Goal: Task Accomplishment & Management: Use online tool/utility

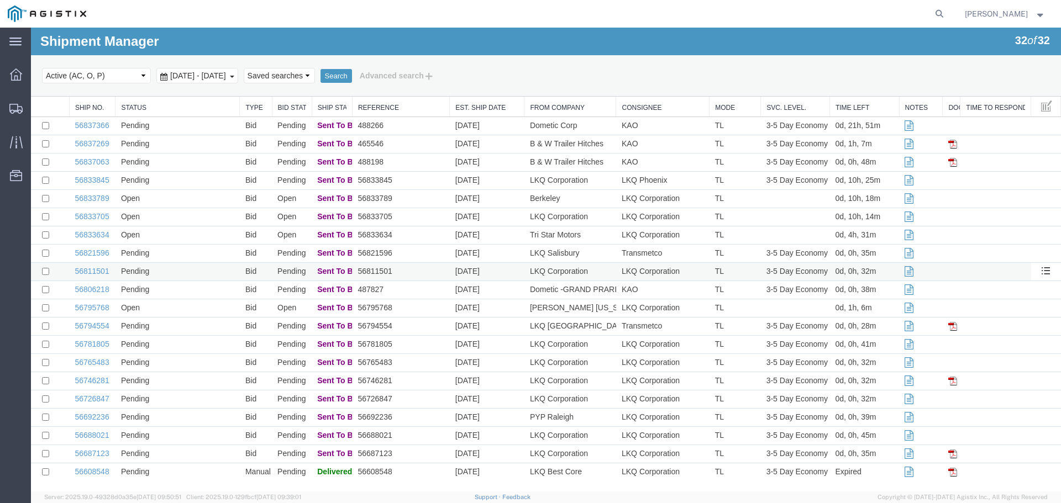
scroll to position [220, 0]
click at [92, 196] on link "56833789" at bounding box center [92, 197] width 34 height 9
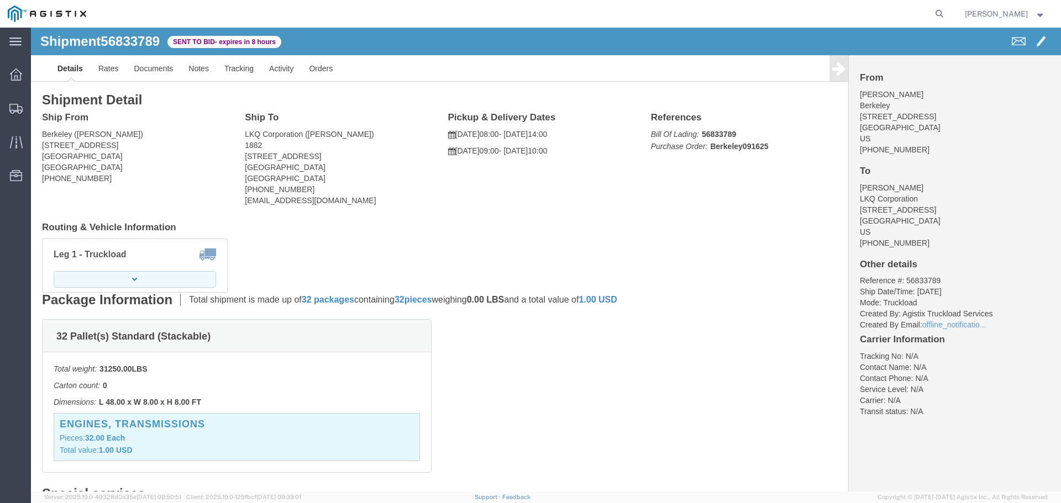
click button "button"
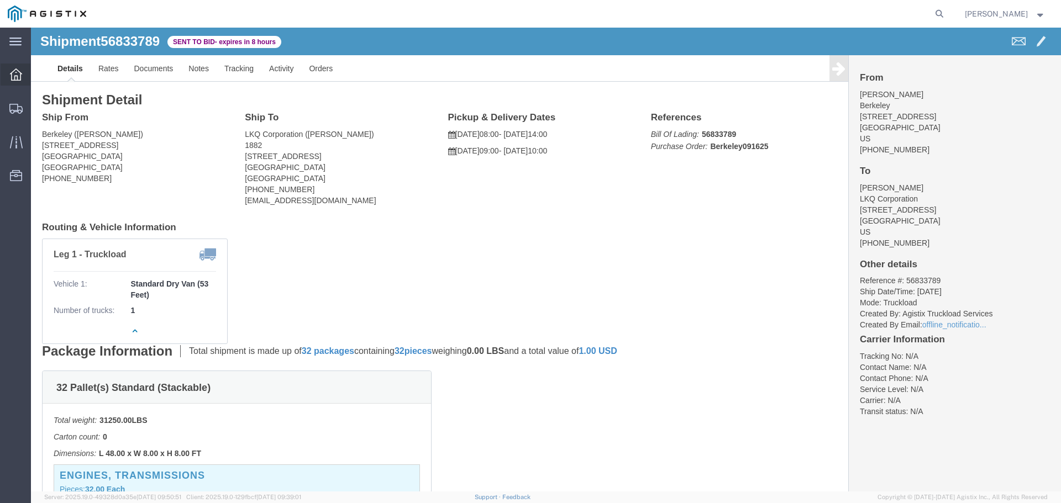
click at [17, 78] on icon at bounding box center [16, 75] width 12 height 12
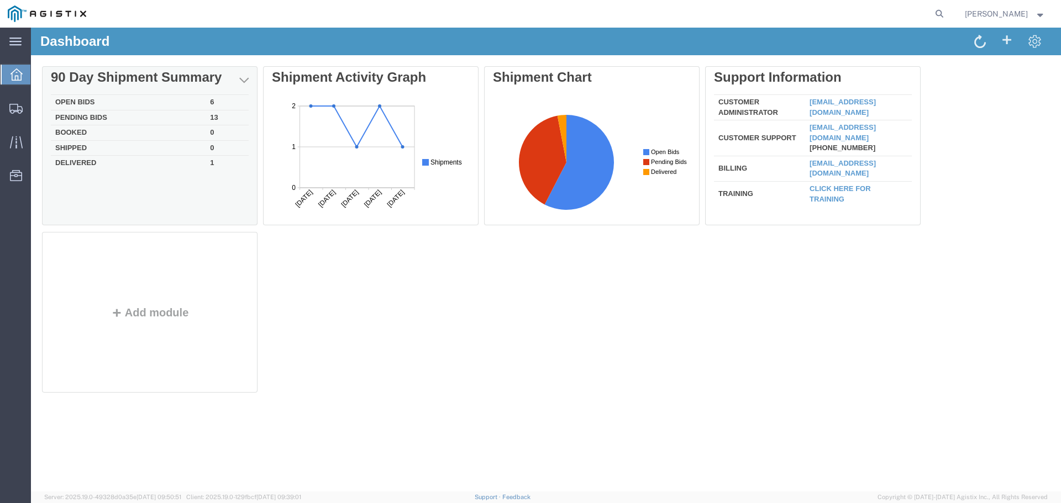
click at [80, 101] on td "Open Bids" at bounding box center [128, 102] width 155 height 15
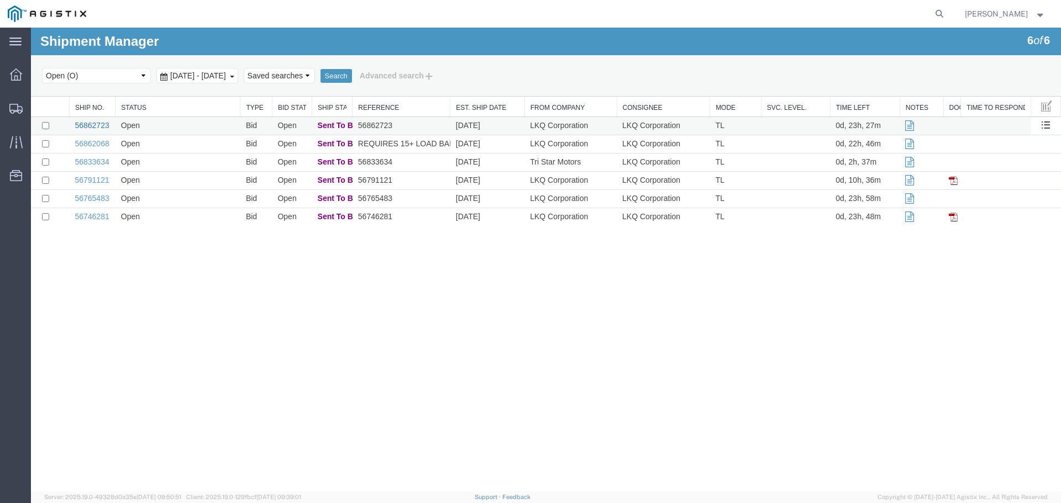
click at [101, 125] on link "56862723" at bounding box center [92, 125] width 34 height 9
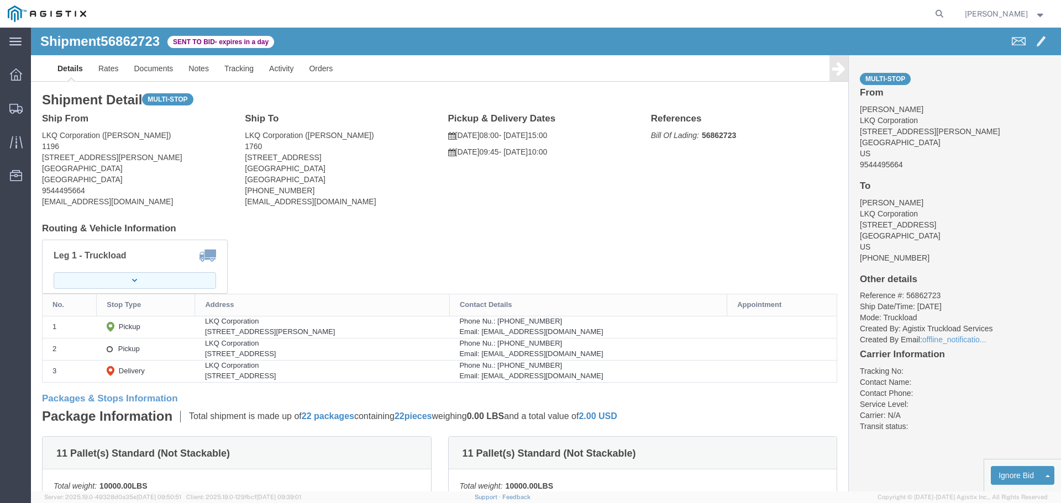
click button "button"
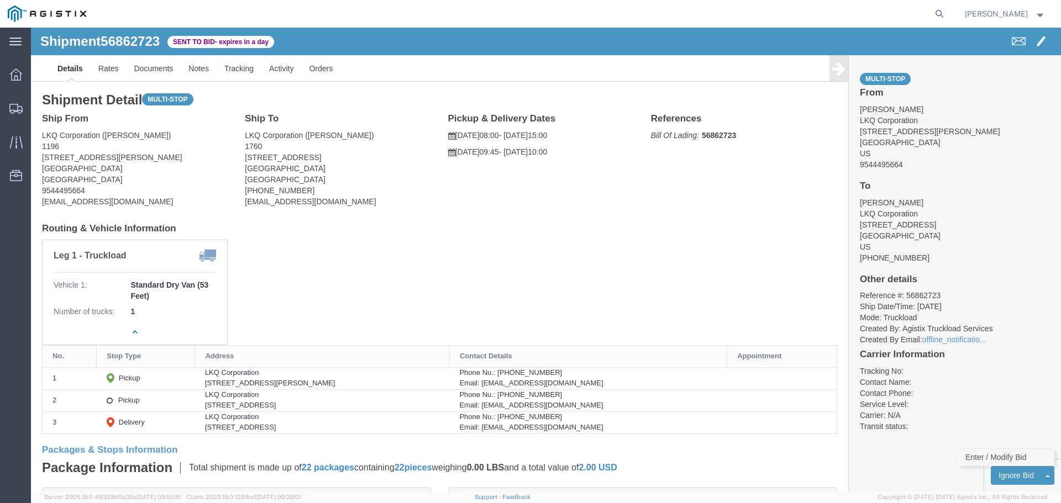
click link "Enter / Modify Bid"
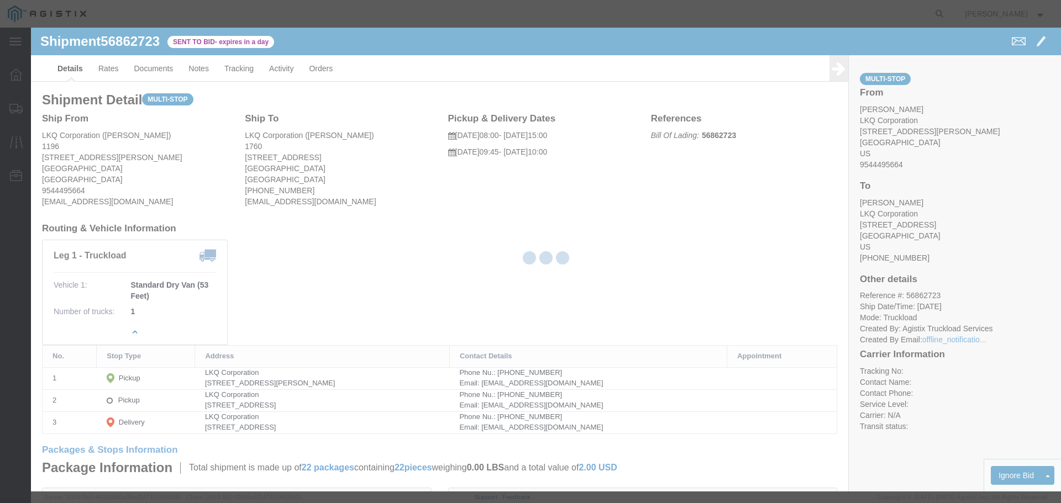
select select "22593"
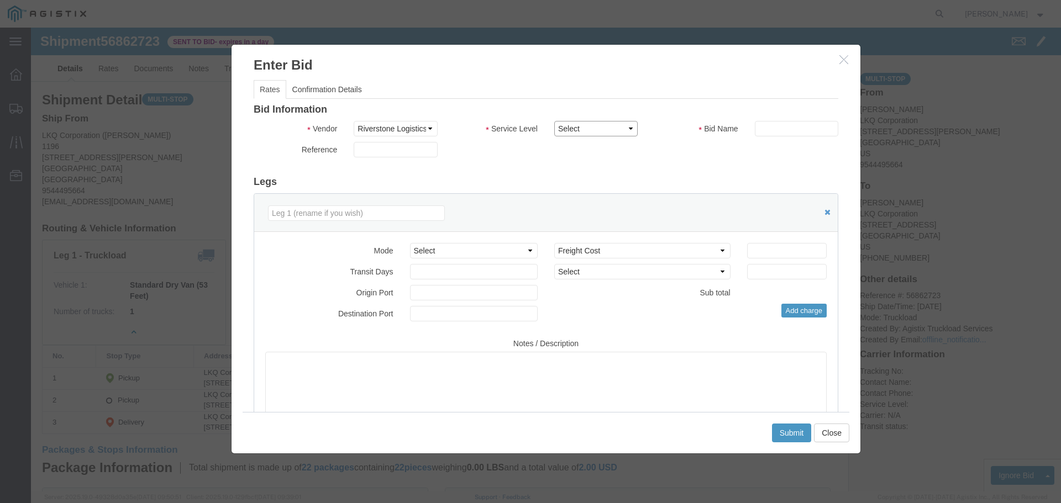
click select "Select Rail TL Standard 3 - 5 Day"
select select "41882"
click select "Select Rail TL Standard 3 - 5 Day"
click input "text"
type input "RLX"
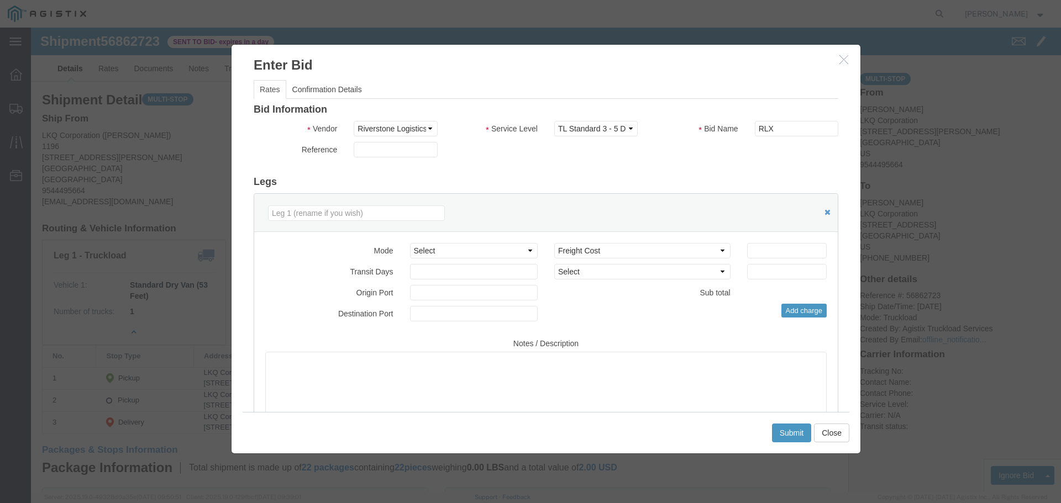
click h3 "Legs"
click select "Select Air Less than Truckload Multi-Leg Ocean Freight Rail Small Parcel Truckl…"
select select "TL"
click select "Select Air Less than Truckload Multi-Leg Ocean Freight Rail Small Parcel Truckl…"
click input "number"
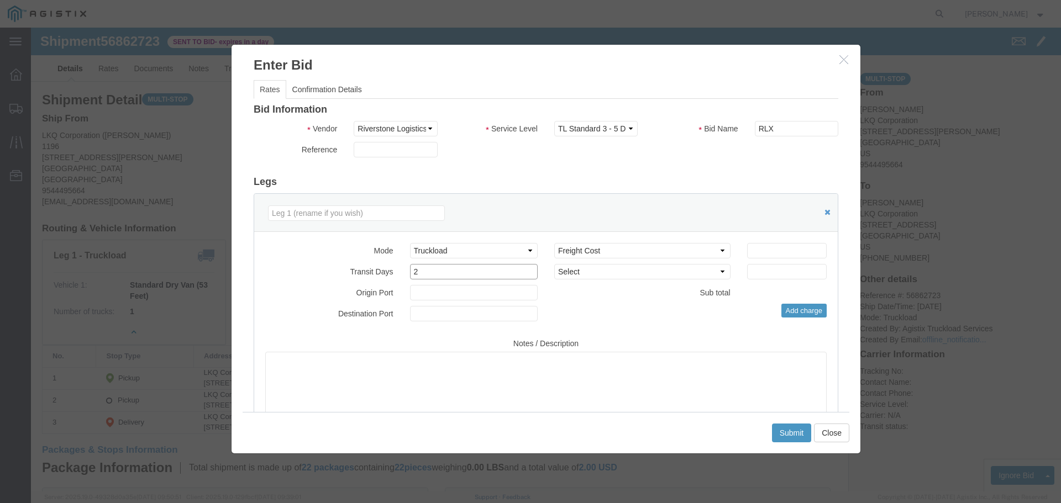
type input "2"
click input "number"
type input "1400"
click div "Mode Select Air Less than Truckload Multi-Leg Ocean Freight Rail Small Parcel T…"
click button "Submit"
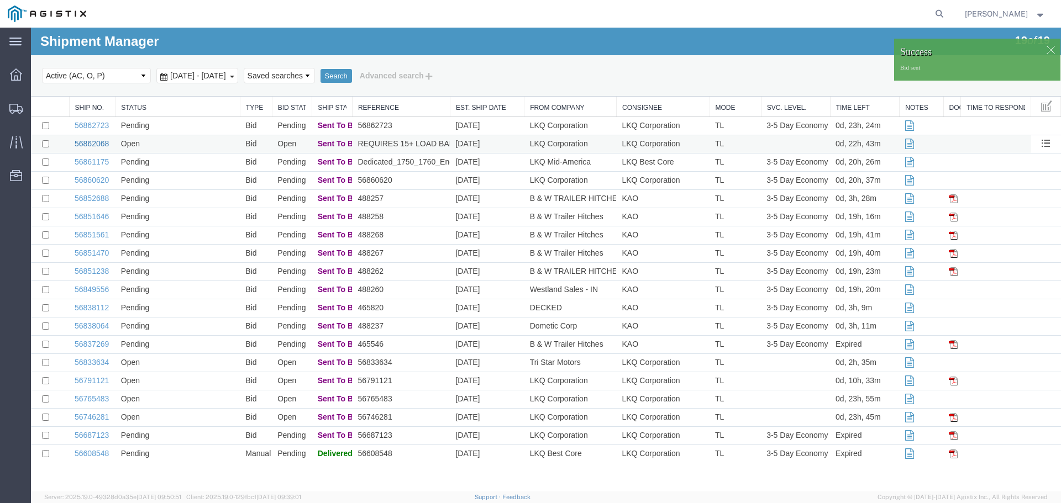
click at [92, 146] on link "56862068" at bounding box center [92, 143] width 34 height 9
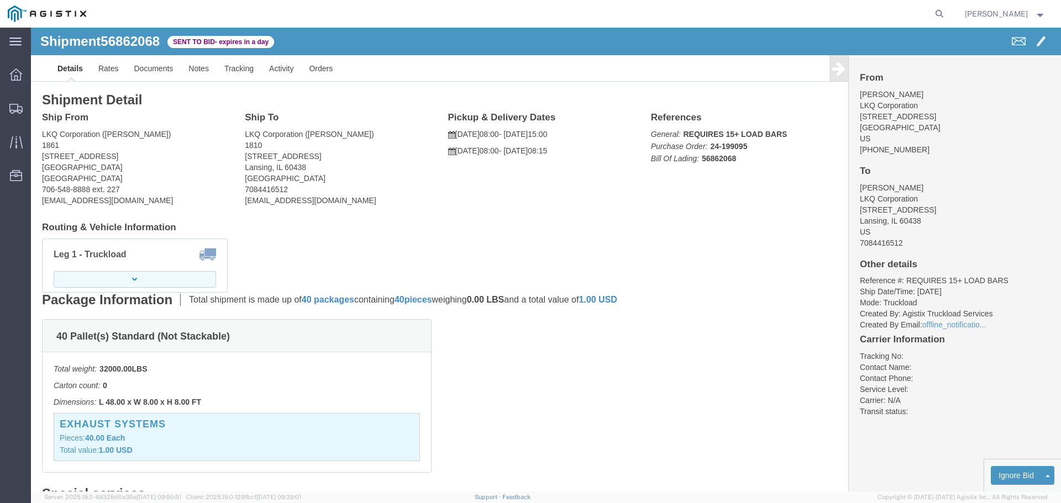
click button "button"
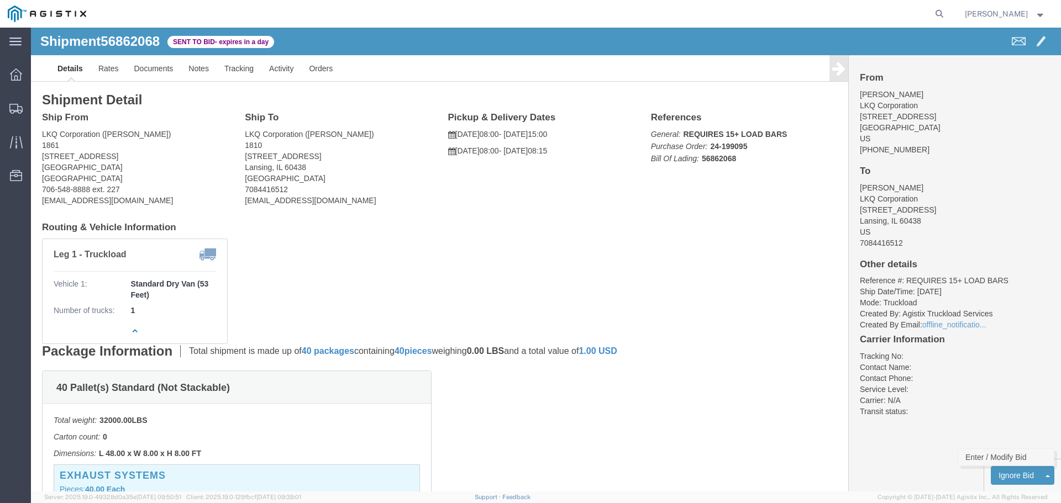
click link "Enter / Modify Bid"
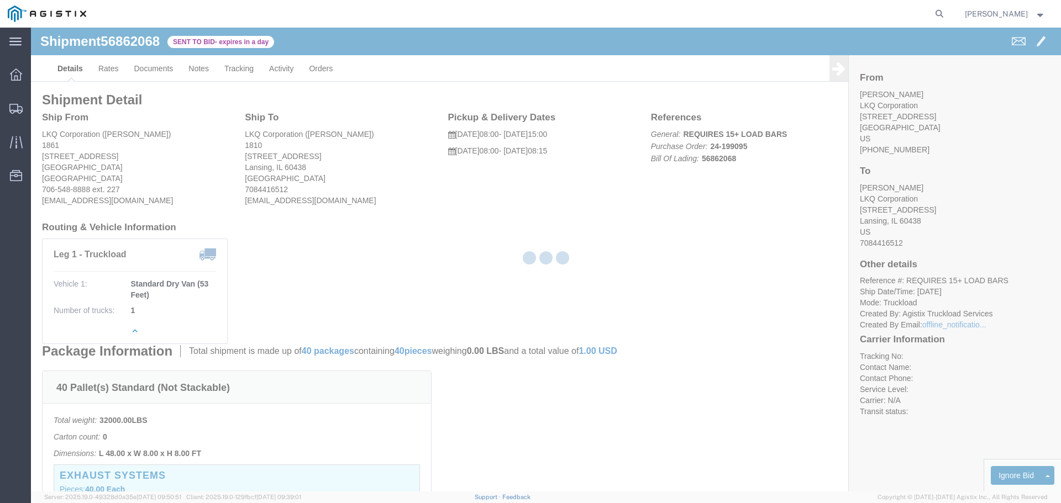
select select "22593"
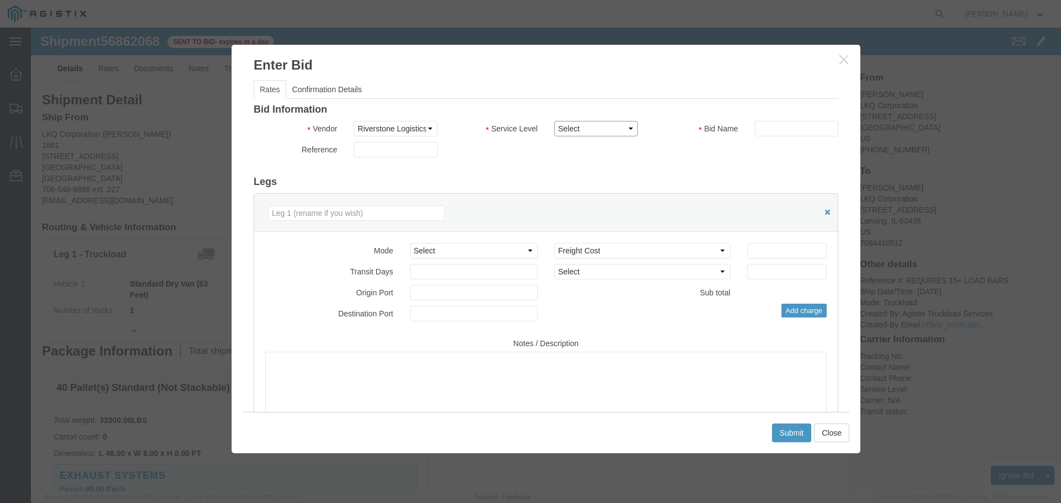
click select "Select Rail TL Standard 3 - 5 Day"
select select "41882"
click select "Select Rail TL Standard 3 - 5 Day"
click input "text"
type input "RLX"
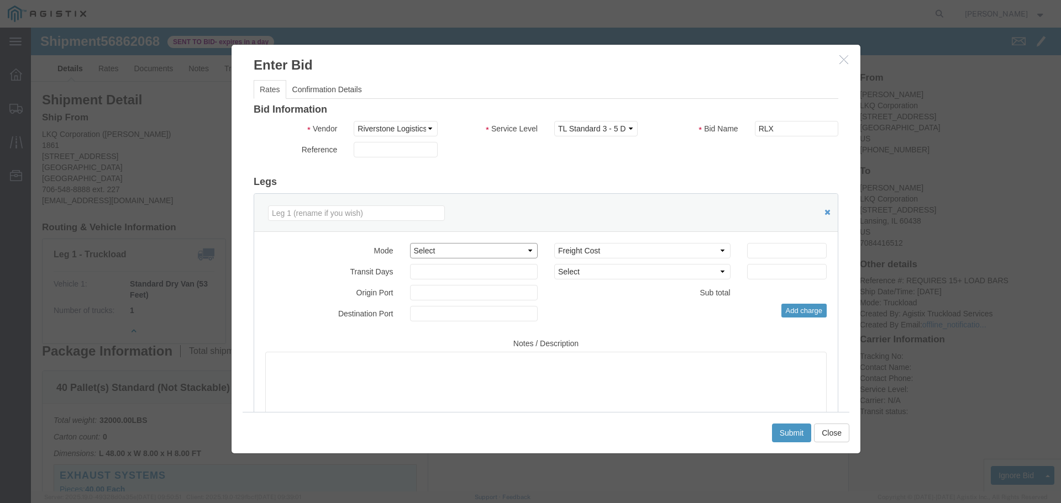
click select "Select Air Less than Truckload Multi-Leg Ocean Freight Rail Small Parcel Truckl…"
select select "TL"
click select "Select Air Less than Truckload Multi-Leg Ocean Freight Rail Small Parcel Truckl…"
click input "number"
type input "2"
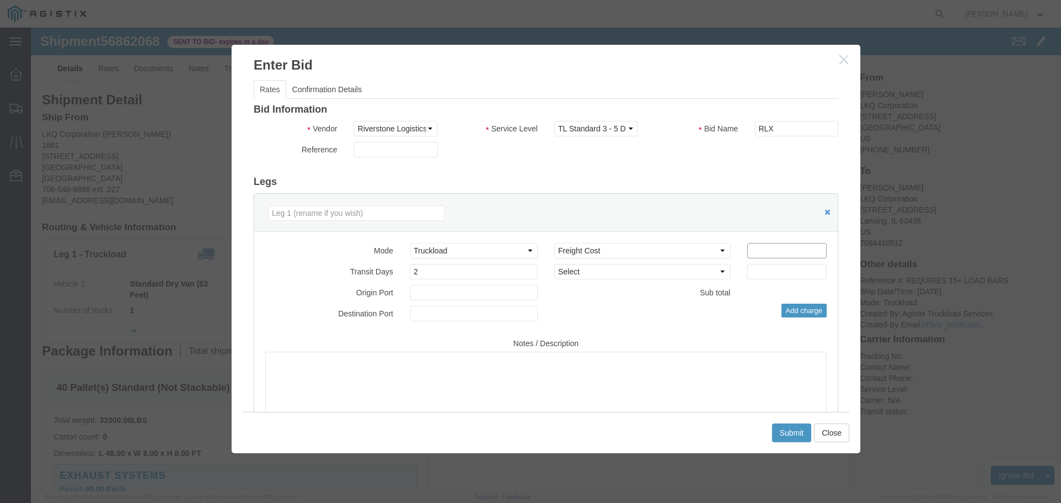
click input "number"
type input "1100"
click button "Submit"
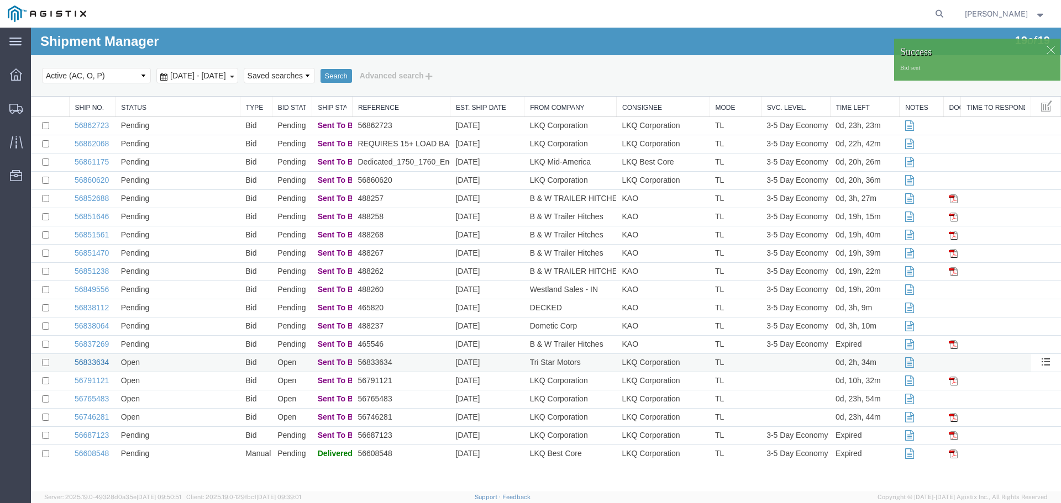
click at [93, 362] on link "56833634" at bounding box center [92, 362] width 34 height 9
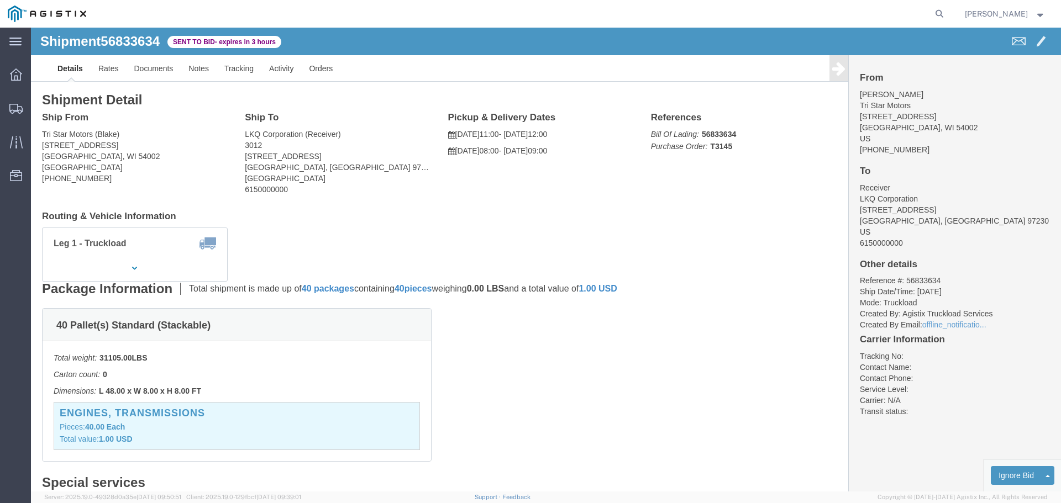
click link "Enter / Modify Bid"
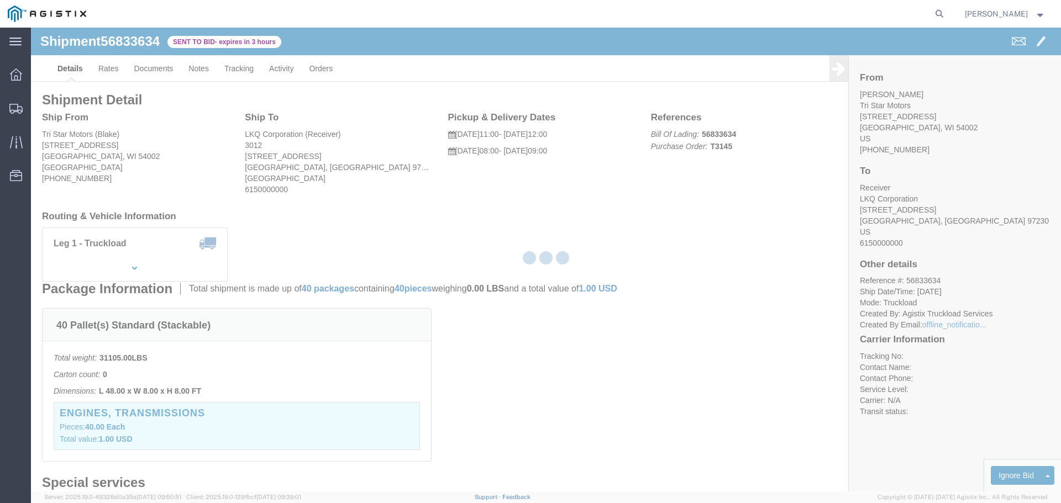
select select "22593"
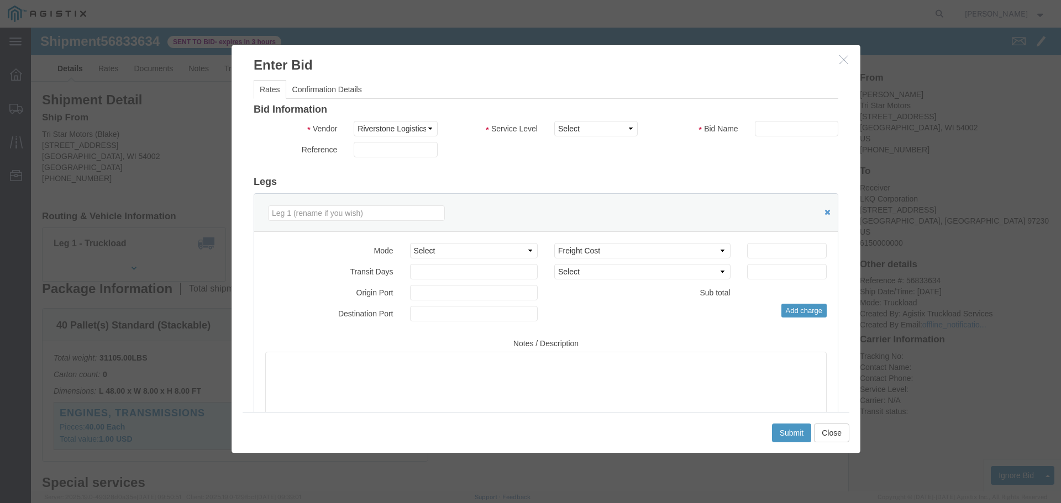
click icon "button"
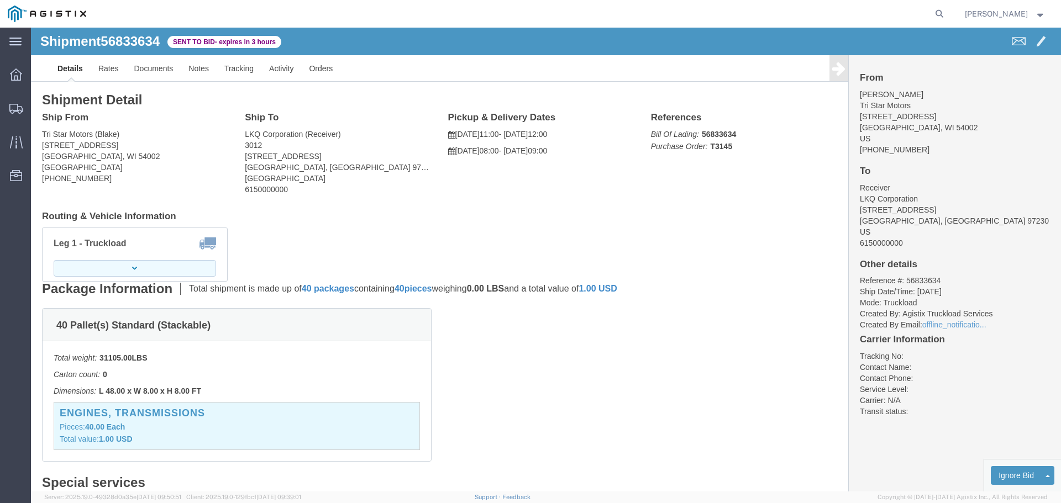
click button "button"
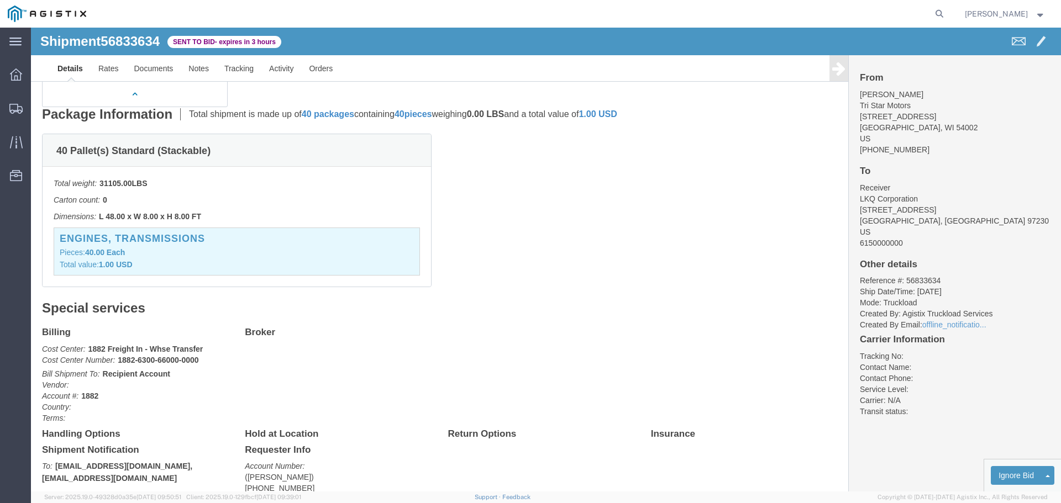
scroll to position [55, 0]
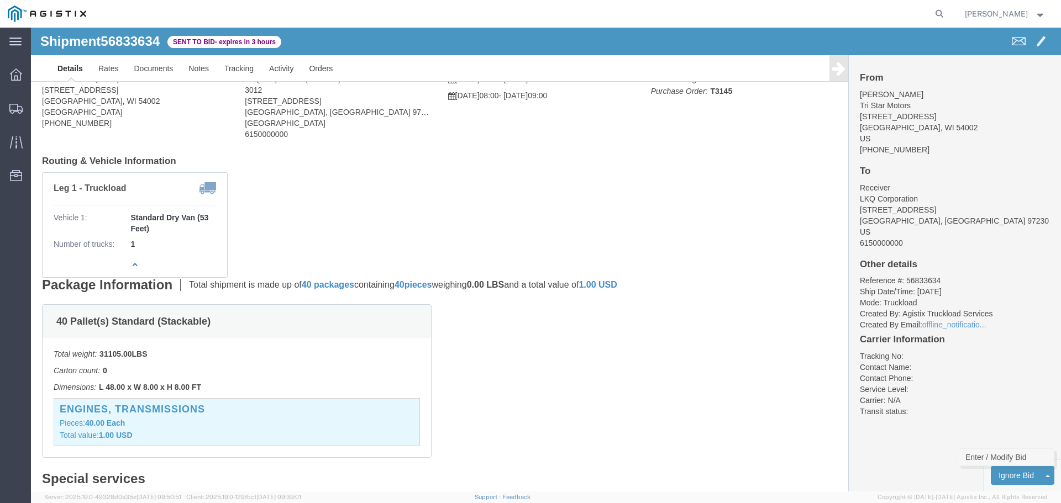
click link "Enter / Modify Bid"
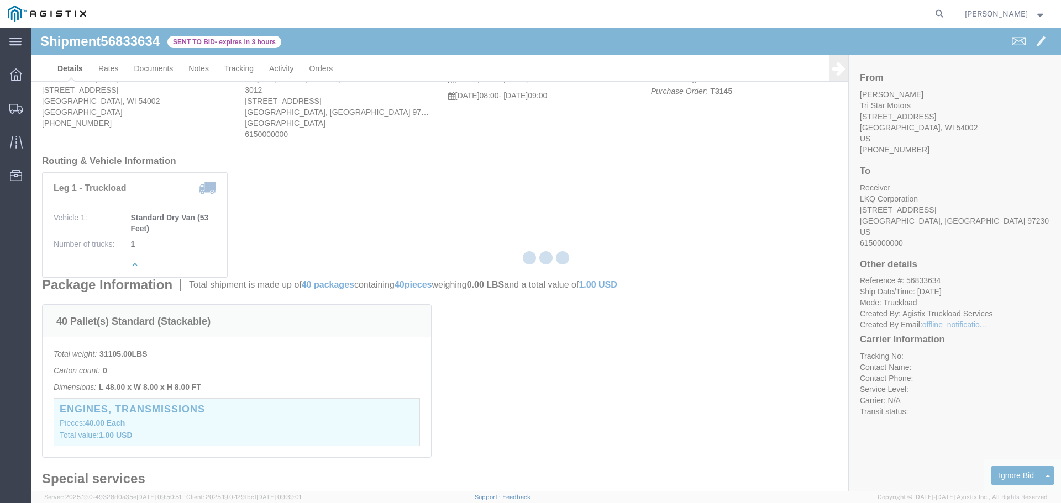
select select "22593"
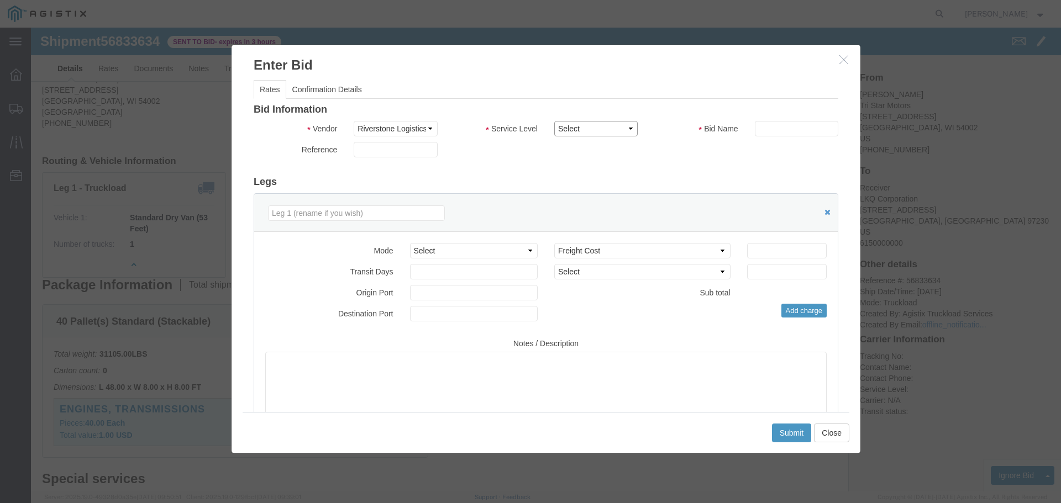
click select "Select Rail TL Standard 3 - 5 Day"
select select "41882"
click select "Select Rail TL Standard 3 - 5 Day"
drag, startPoint x: 764, startPoint y: 101, endPoint x: 765, endPoint y: 109, distance: 8.4
click input "text"
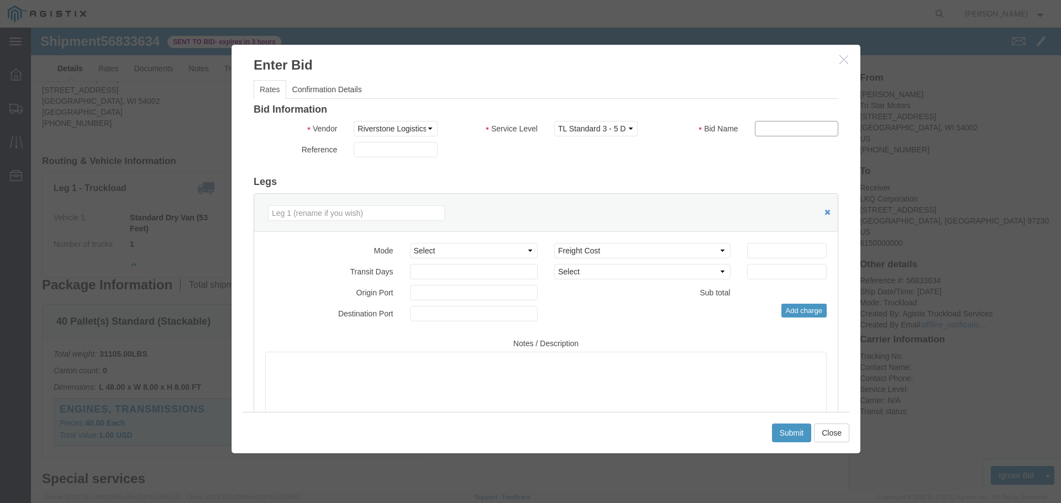
type input "RLX"
click select "Select Air Less than Truckload Multi-Leg Ocean Freight Rail Small Parcel Truckl…"
select select "TL"
click select "Select Air Less than Truckload Multi-Leg Ocean Freight Rail Small Parcel Truckl…"
click input "number"
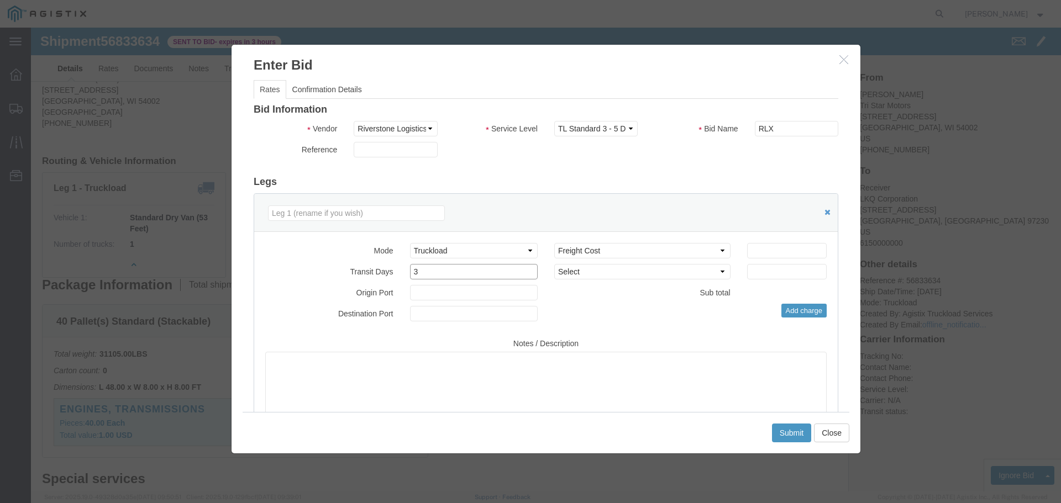
type input "3"
click input "number"
type input "3600"
drag, startPoint x: 748, startPoint y: 402, endPoint x: 749, endPoint y: 408, distance: 6.7
click button "Submit"
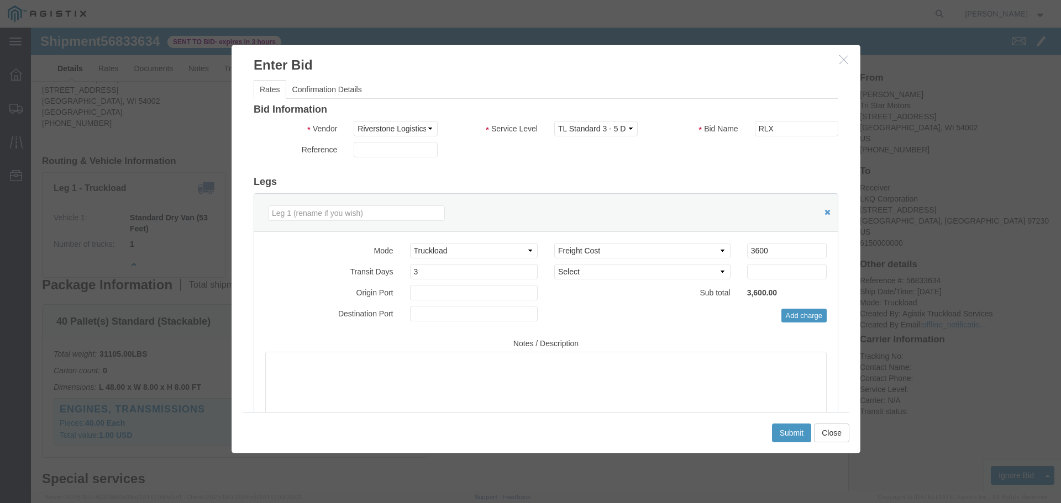
click div
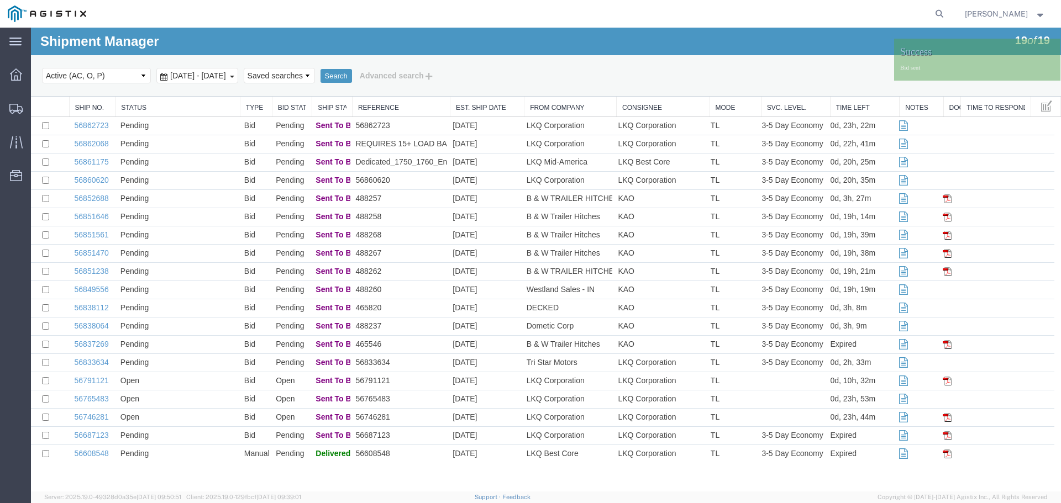
scroll to position [0, 0]
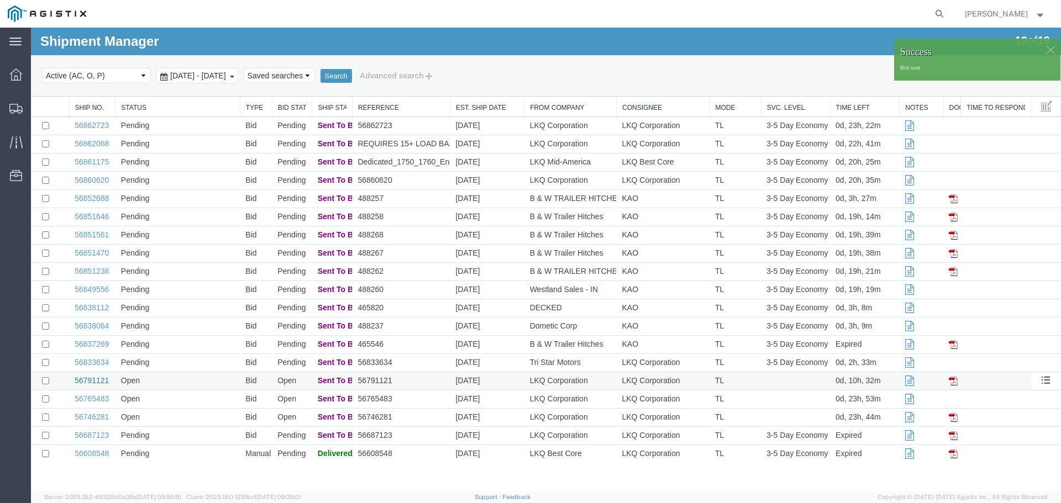
click at [98, 377] on link "56791121" at bounding box center [92, 380] width 34 height 9
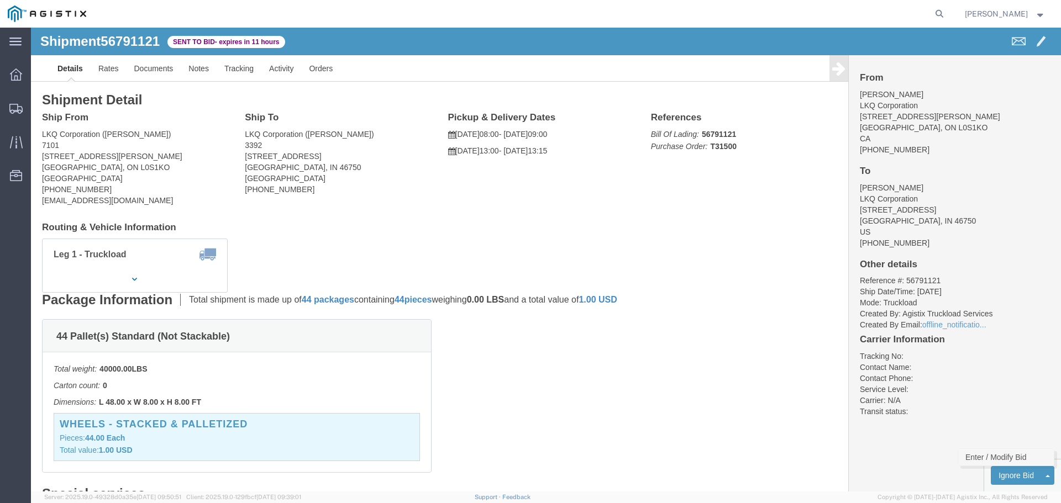
click link "Enter / Modify Bid"
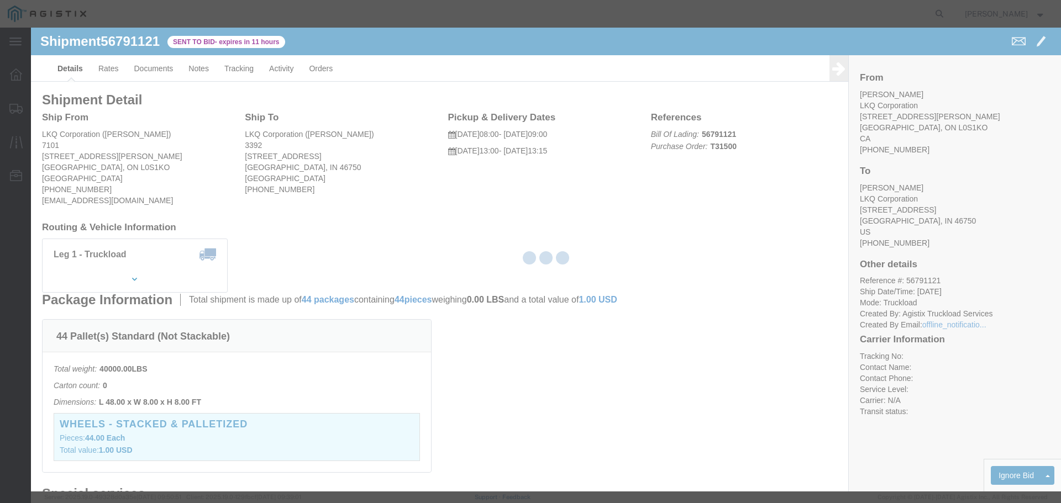
select select "22593"
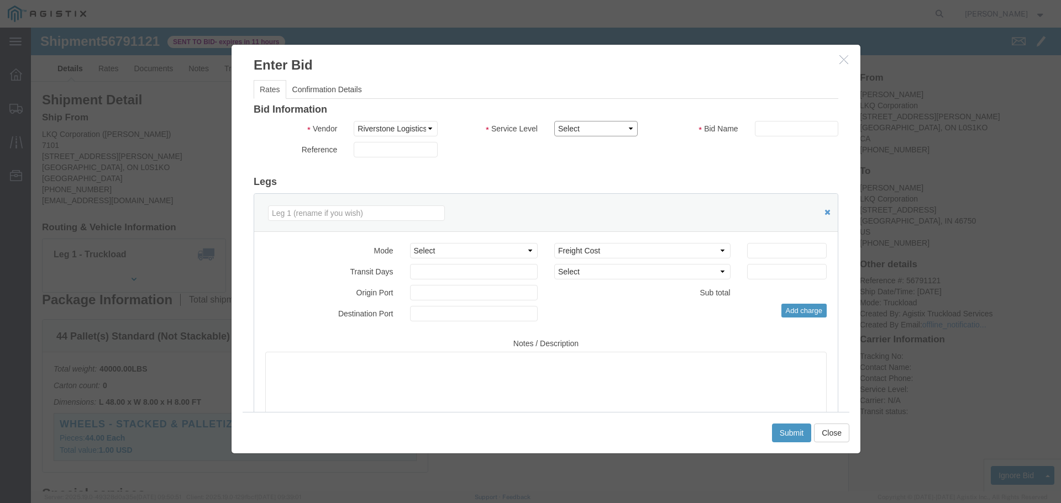
click select "Select Rail TL Standard 3 - 5 Day"
select select "41882"
click select "Select Rail TL Standard 3 - 5 Day"
click input "text"
type input "RLX"
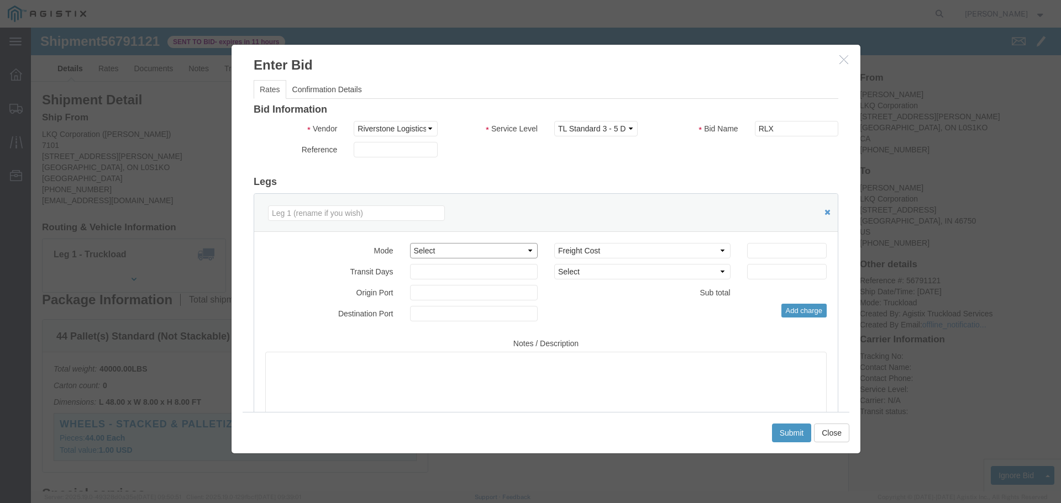
click select "Select Air Less than Truckload Multi-Leg Ocean Freight Rail Small Parcel Truckl…"
select select "TL"
click select "Select Air Less than Truckload Multi-Leg Ocean Freight Rail Small Parcel Truckl…"
click input "number"
type input "1"
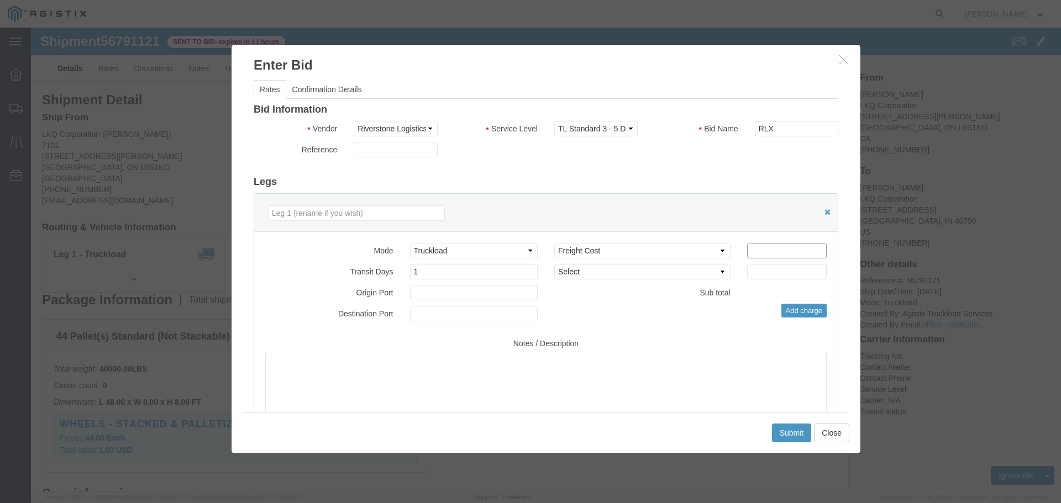
click input "number"
type input "1000"
click div "Mode Select Air Less than Truckload Multi-Leg Ocean Freight Rail Small Parcel T…"
click button "Submit"
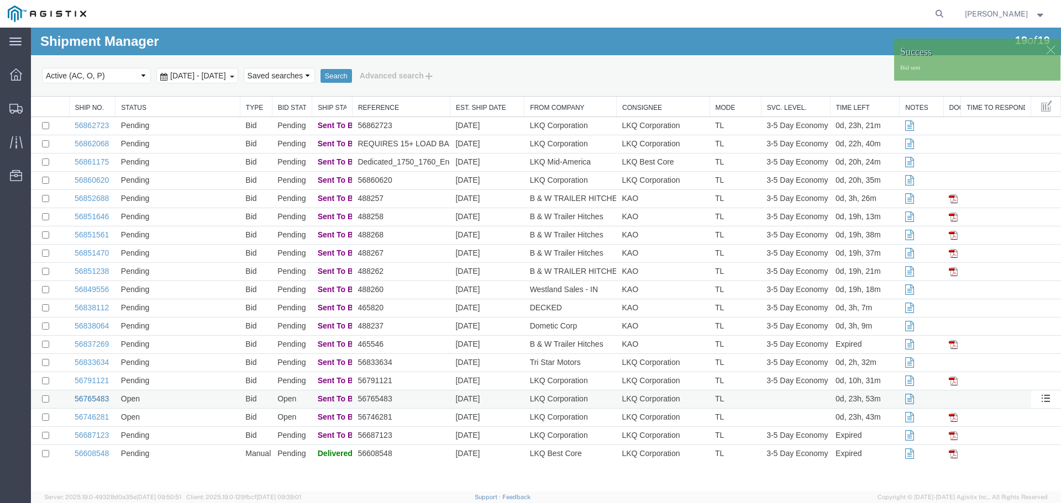
click at [99, 398] on link "56765483" at bounding box center [92, 399] width 34 height 9
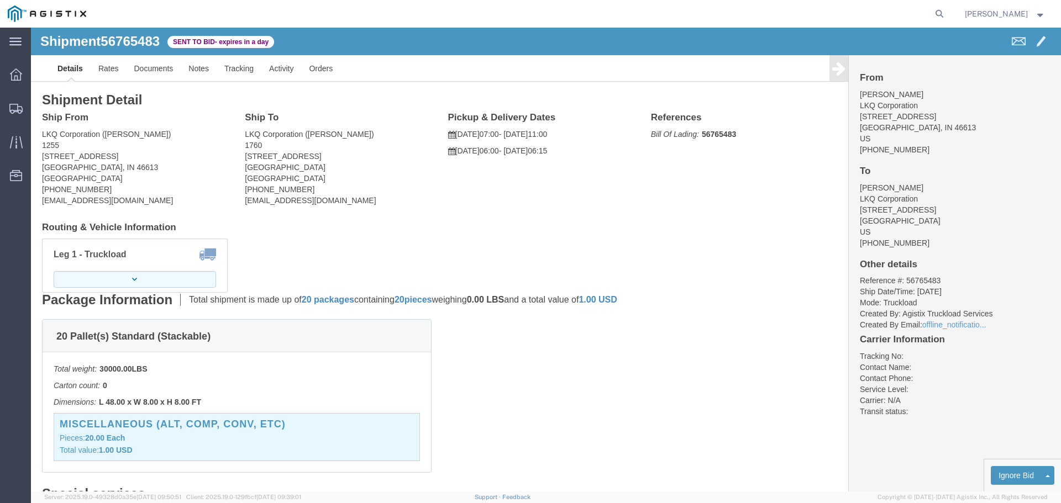
click button "button"
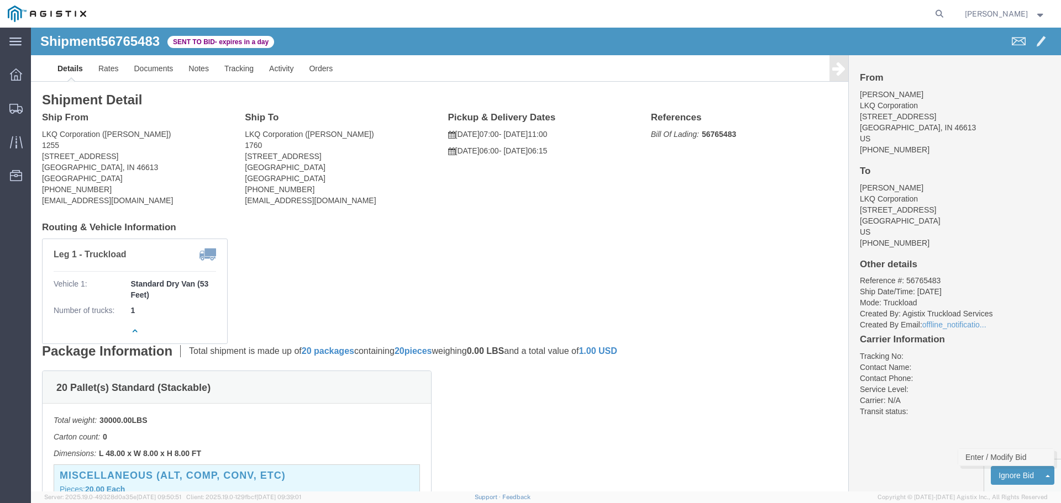
click link "Enter / Modify Bid"
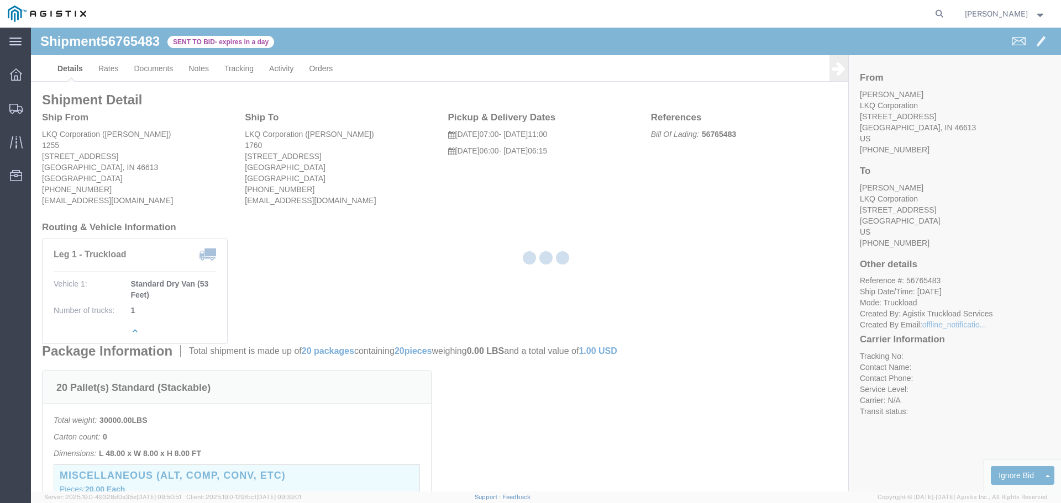
select select "22593"
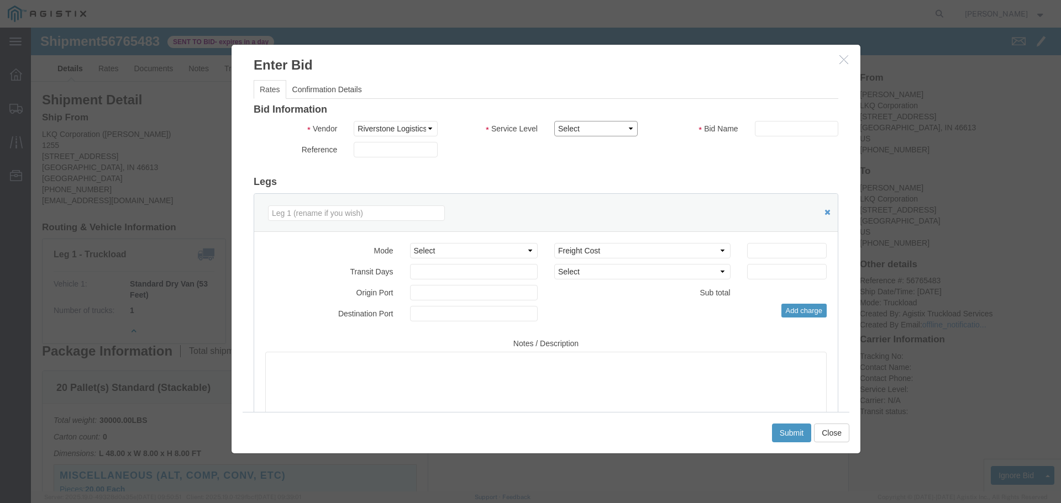
click select "Select Rail TL Standard 3 - 5 Day"
select select "41882"
click select "Select Rail TL Standard 3 - 5 Day"
click input "text"
type input "RLX"
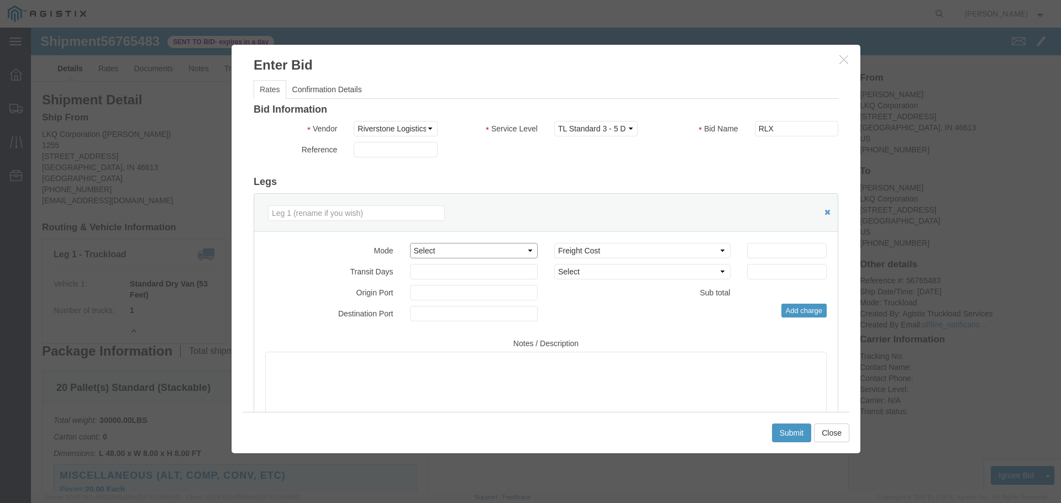
click select "Select Air Less than Truckload Multi-Leg Ocean Freight Rail Small Parcel Truckl…"
select select "TL"
click select "Select Air Less than Truckload Multi-Leg Ocean Freight Rail Small Parcel Truckl…"
click input "number"
type input "2"
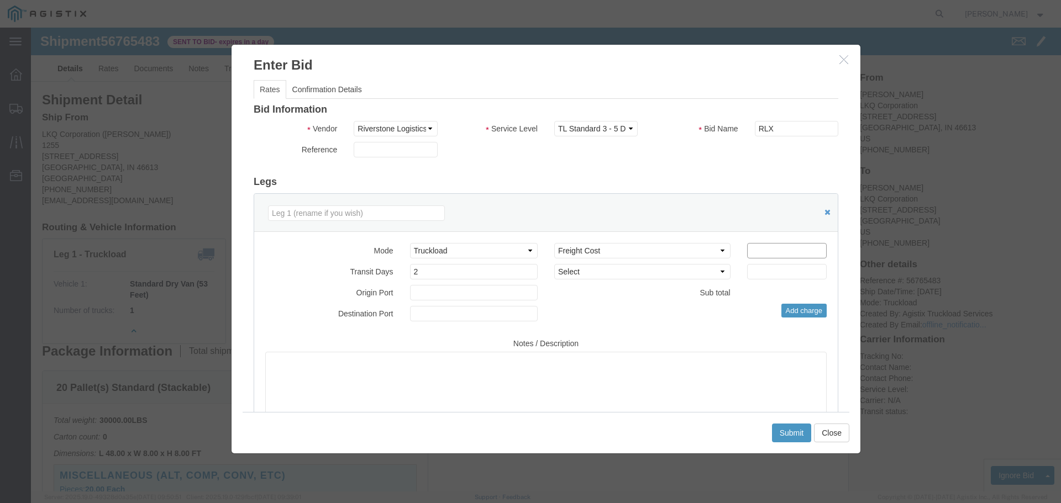
click input "number"
type input "2115"
click button "Submit"
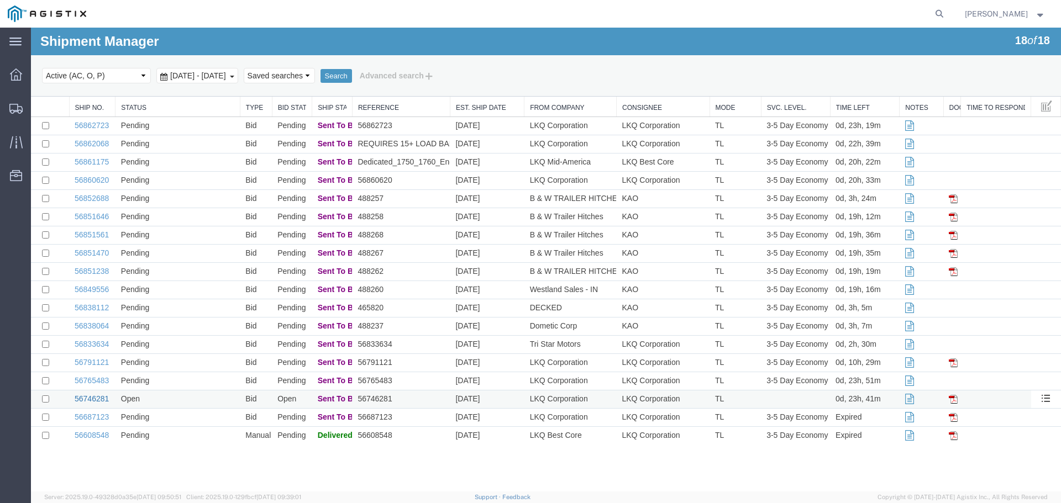
click at [95, 395] on link "56746281" at bounding box center [92, 399] width 34 height 9
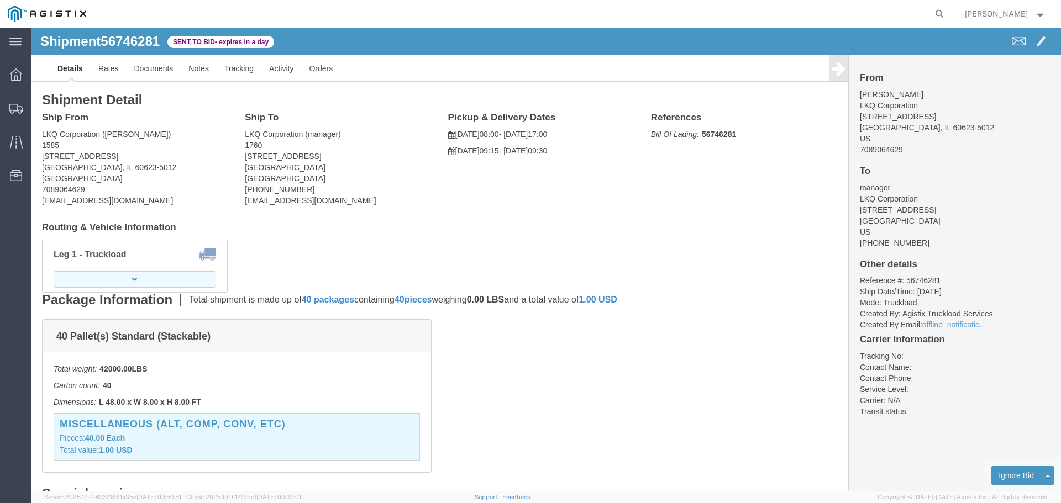
click button "button"
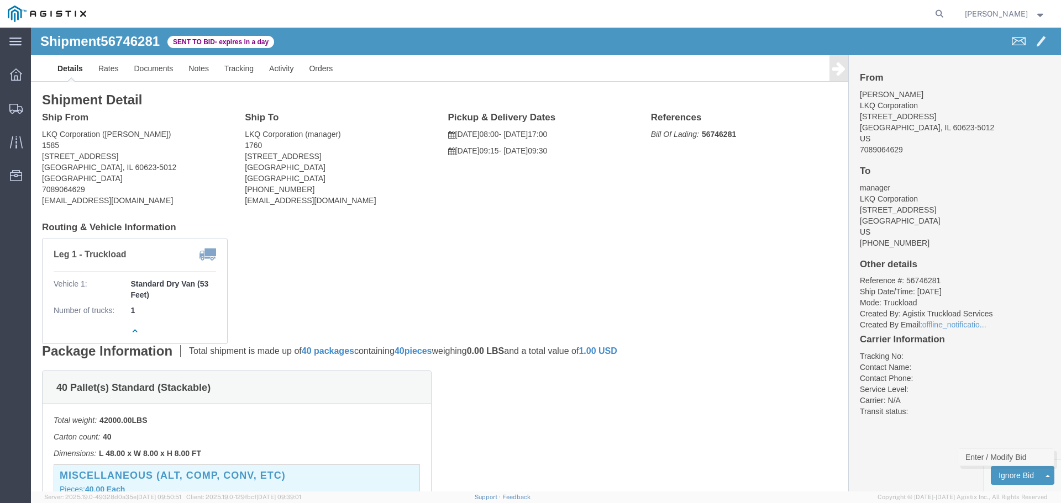
click link "Enter / Modify Bid"
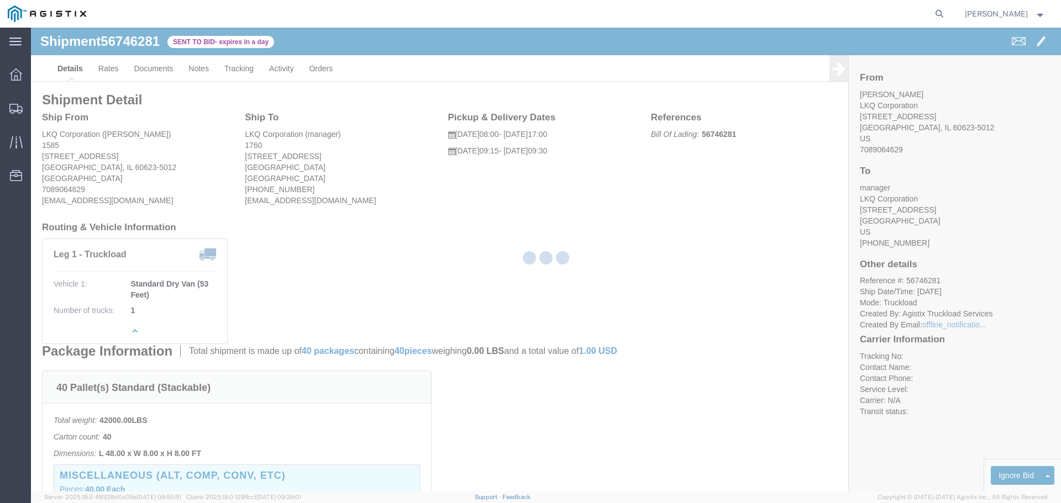
select select "22593"
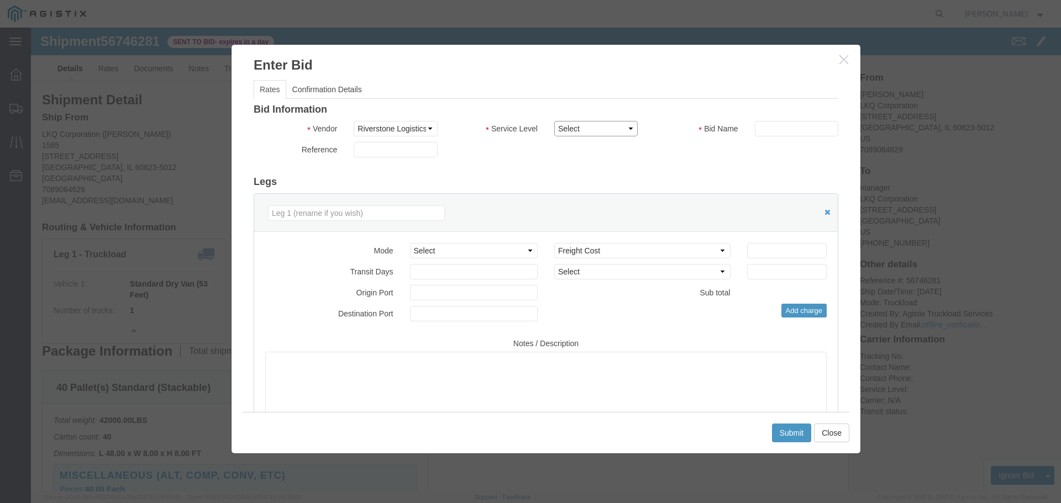
click select "Select Rail TL Standard 3 - 5 Day"
select select "41882"
click select "Select Rail TL Standard 3 - 5 Day"
click input "text"
type input "RLX"
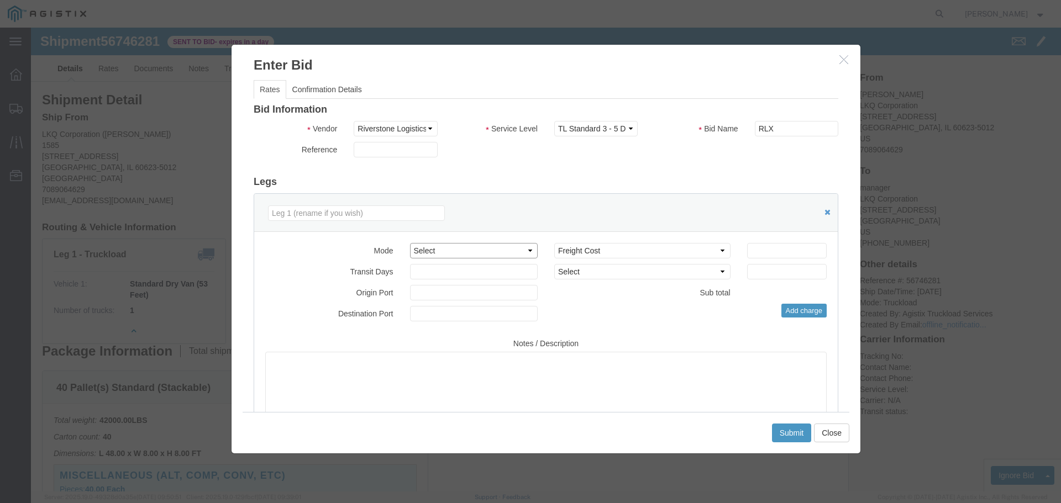
click select "Select Air Less than Truckload Multi-Leg Ocean Freight Rail Small Parcel Truckl…"
select select "TL"
click select "Select Air Less than Truckload Multi-Leg Ocean Freight Rail Small Parcel Truckl…"
click input "number"
type input "2"
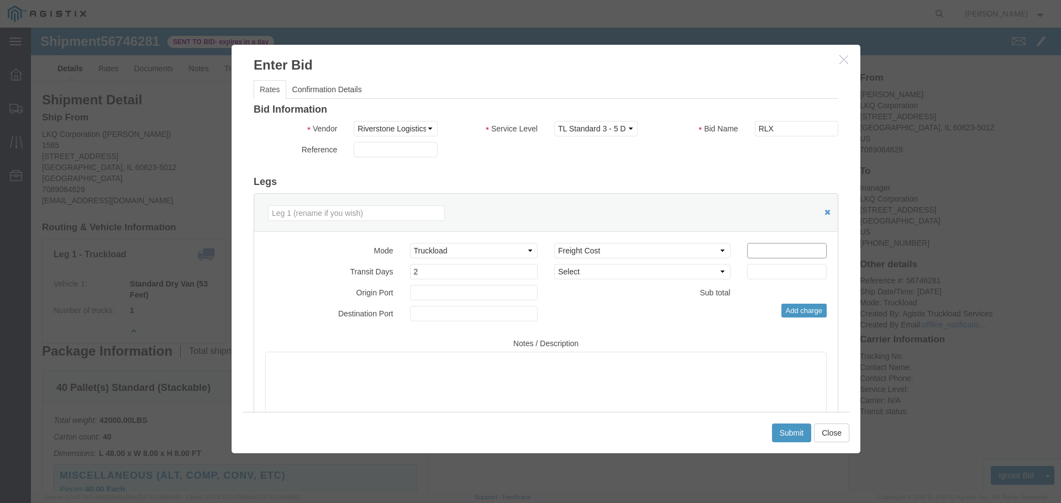
click input "number"
type input "2100"
click button "Submit"
